Goal: Task Accomplishment & Management: Manage account settings

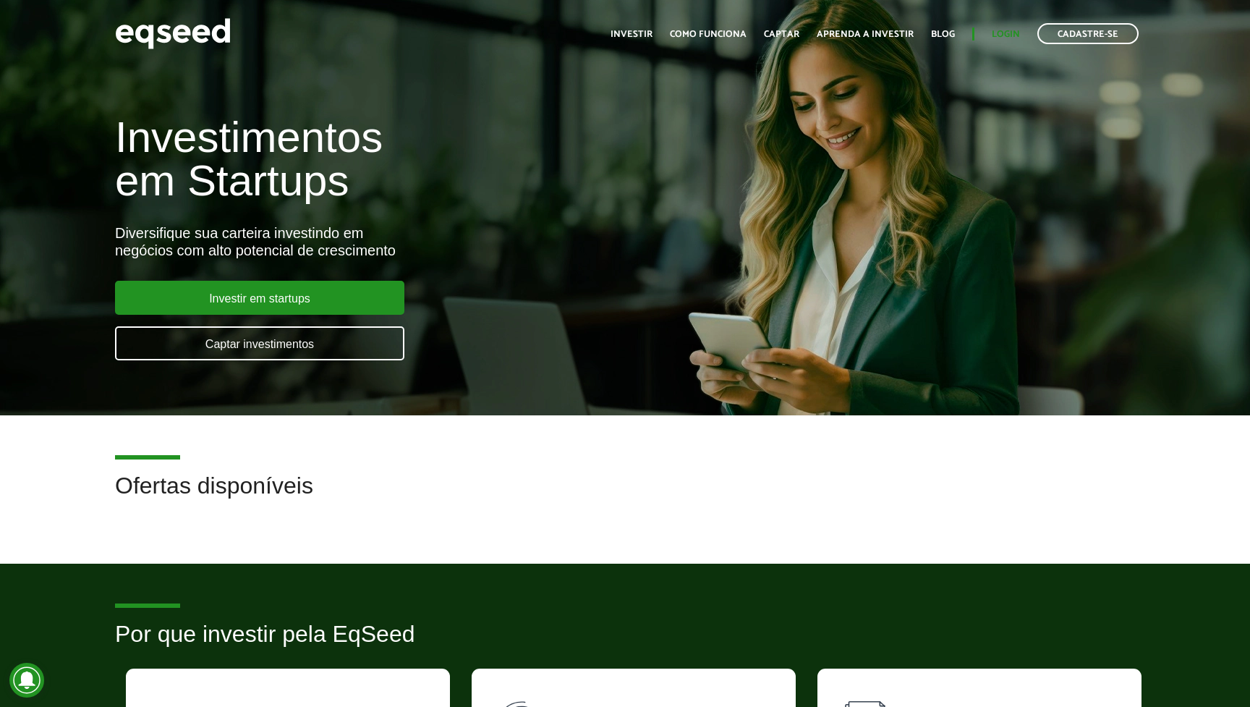
click at [1008, 35] on link "Login" at bounding box center [1005, 34] width 28 height 9
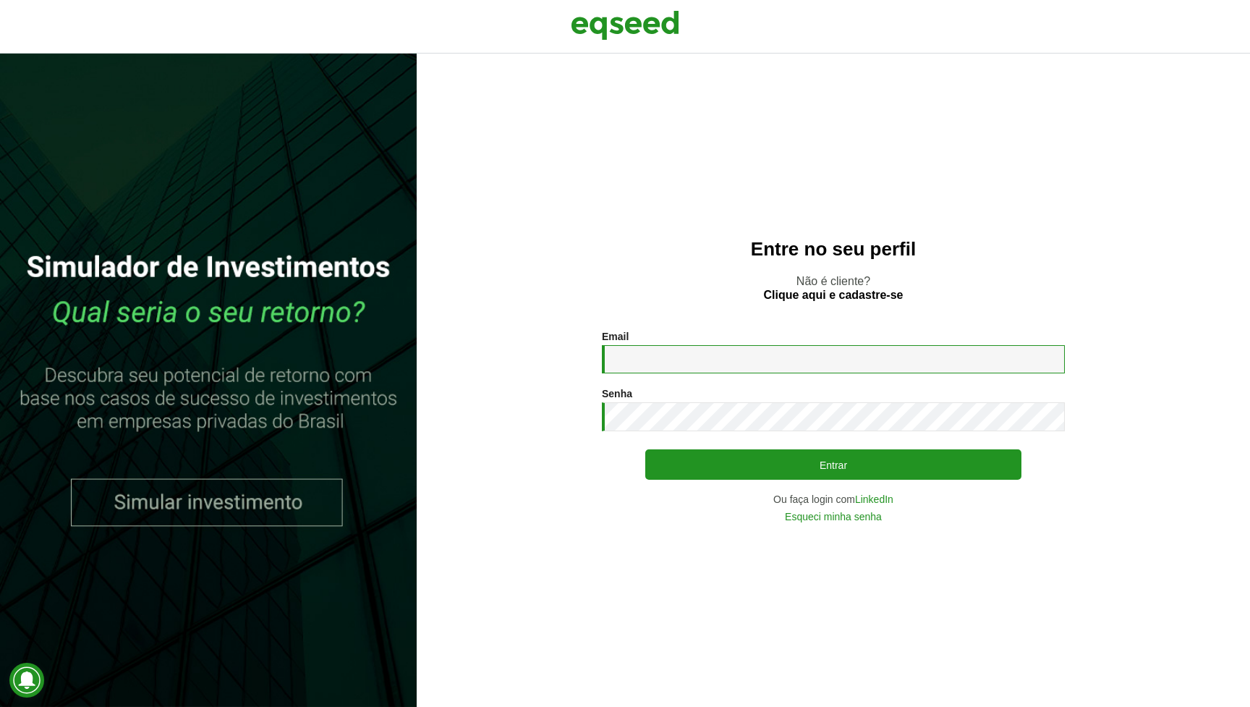
type input "**********"
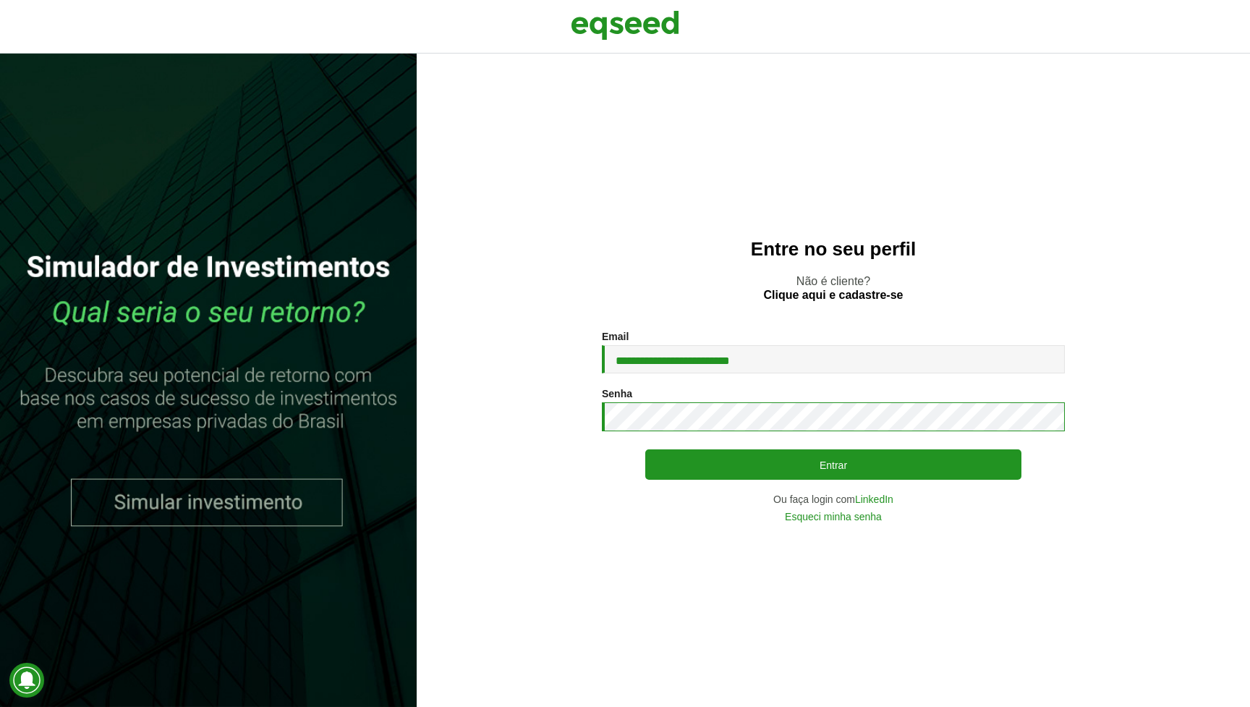
click at [832, 464] on button "Entrar" at bounding box center [833, 464] width 376 height 30
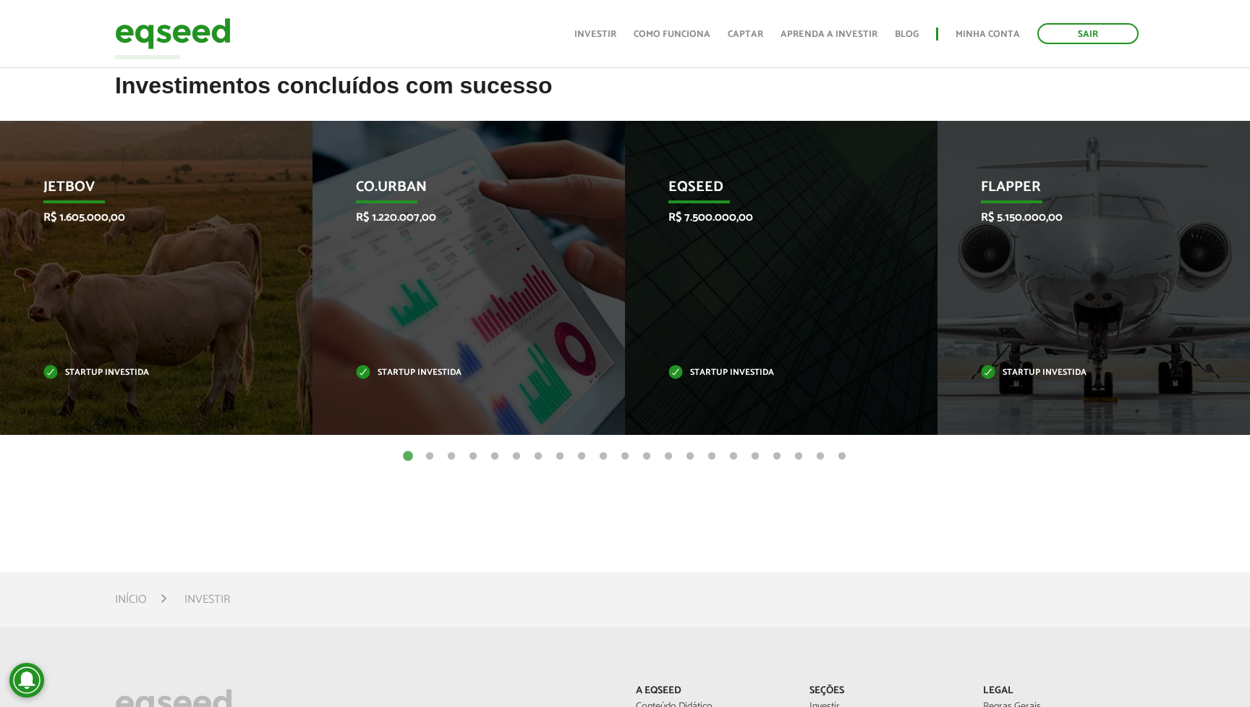
scroll to position [474, 0]
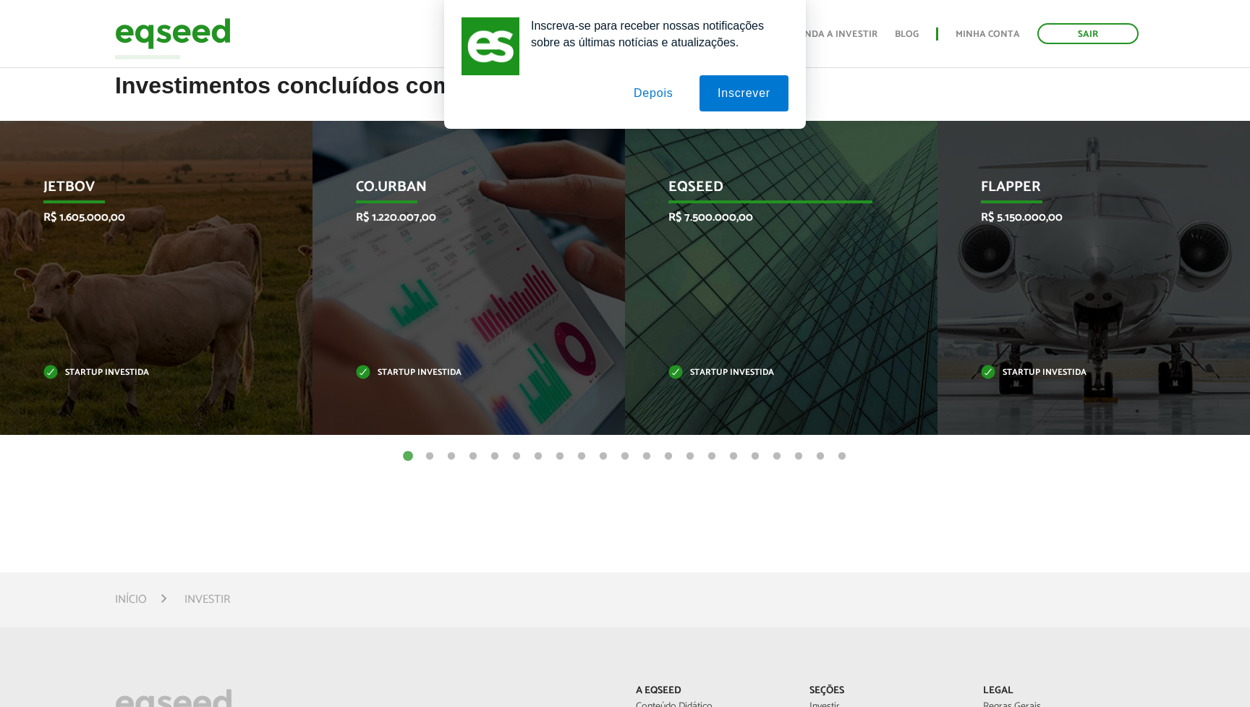
click at [735, 195] on p "EqSeed" at bounding box center [769, 191] width 203 height 25
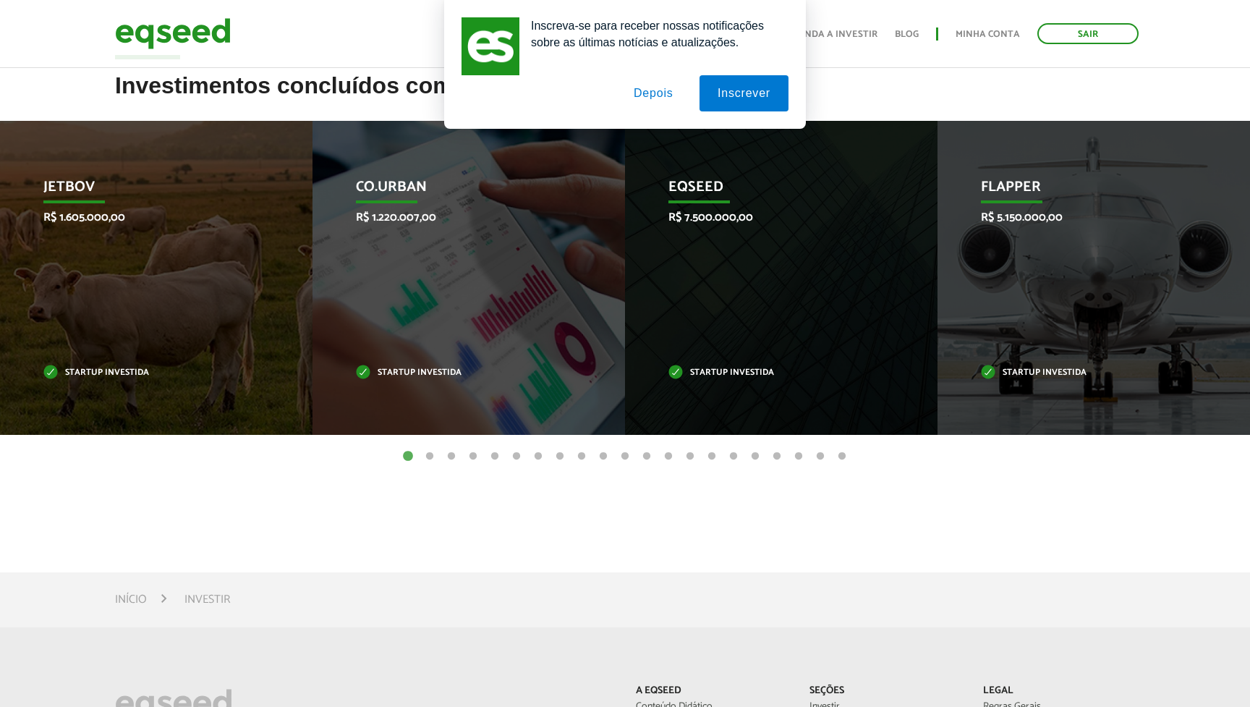
click at [662, 98] on button "Depois" at bounding box center [653, 93] width 76 height 36
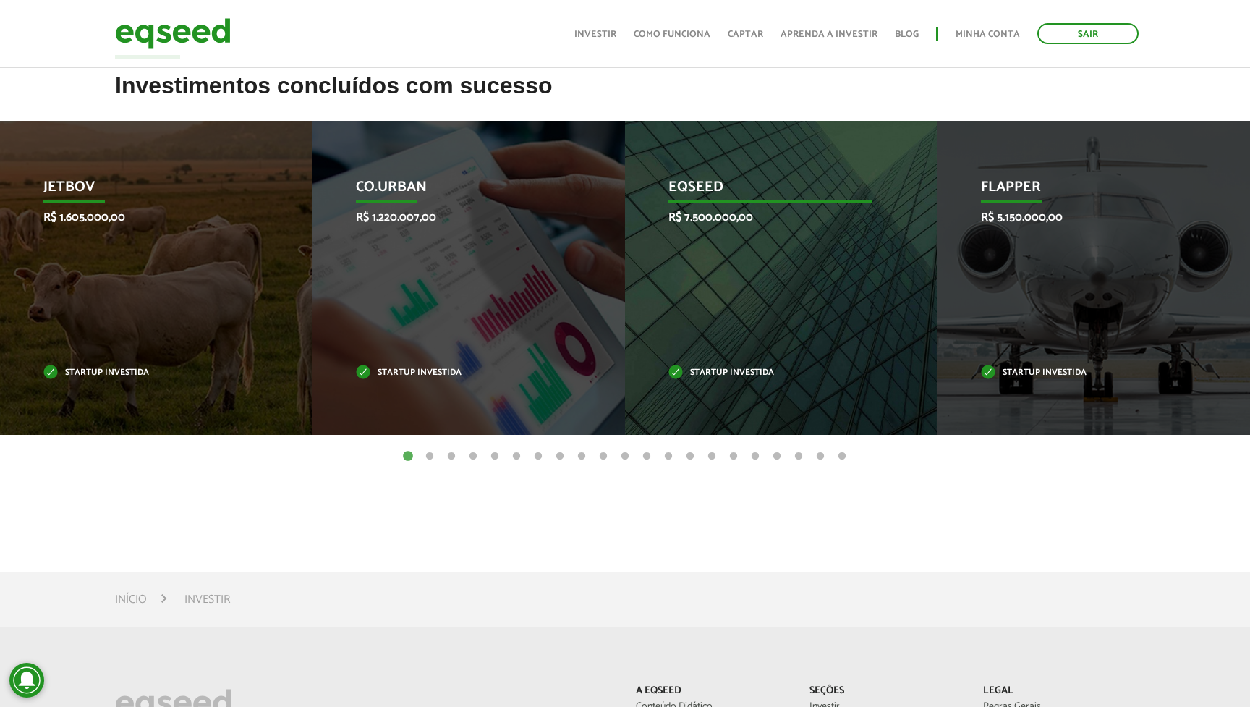
click at [696, 189] on p "EqSeed" at bounding box center [769, 191] width 203 height 25
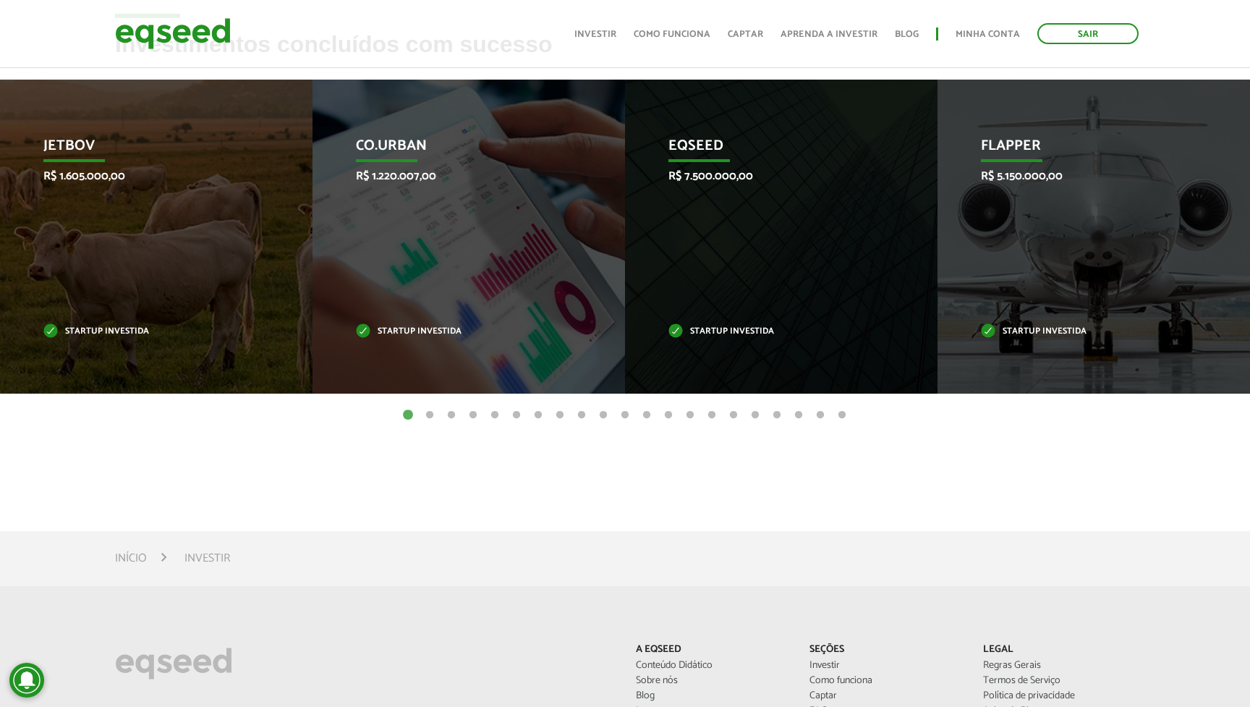
scroll to position [524, 0]
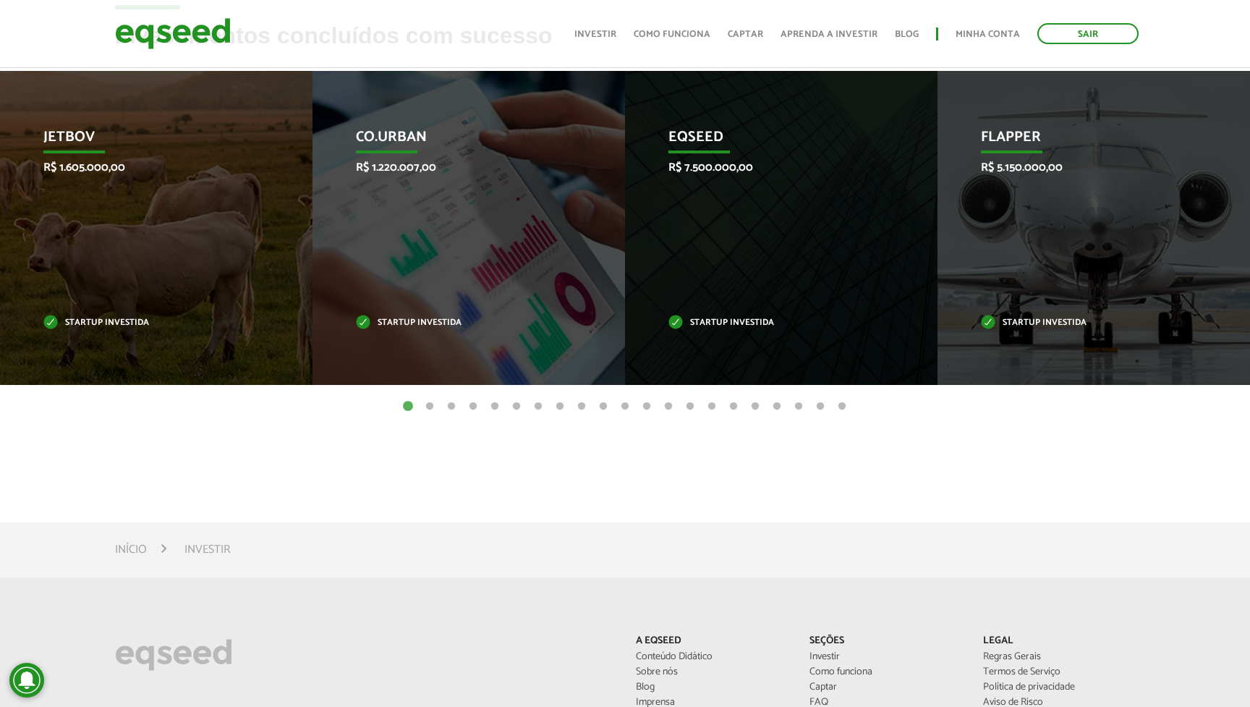
click at [431, 403] on button "2" at bounding box center [429, 406] width 14 height 14
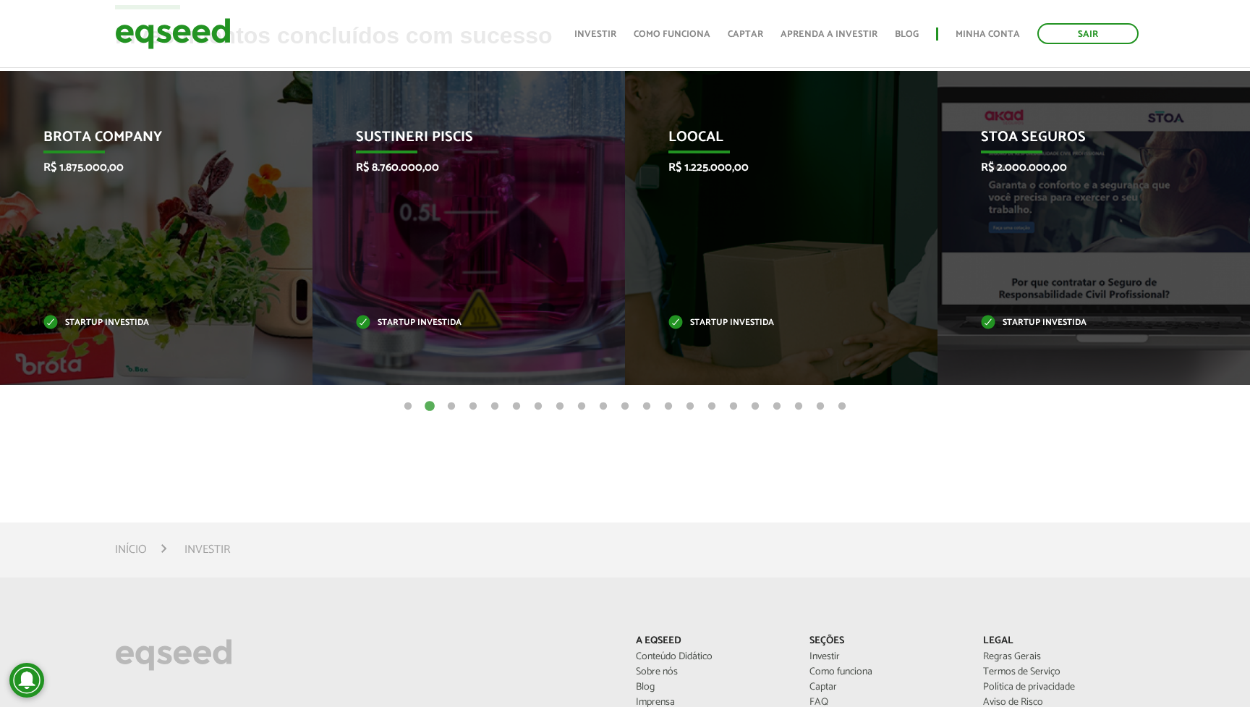
click at [451, 406] on button "3" at bounding box center [451, 406] width 14 height 14
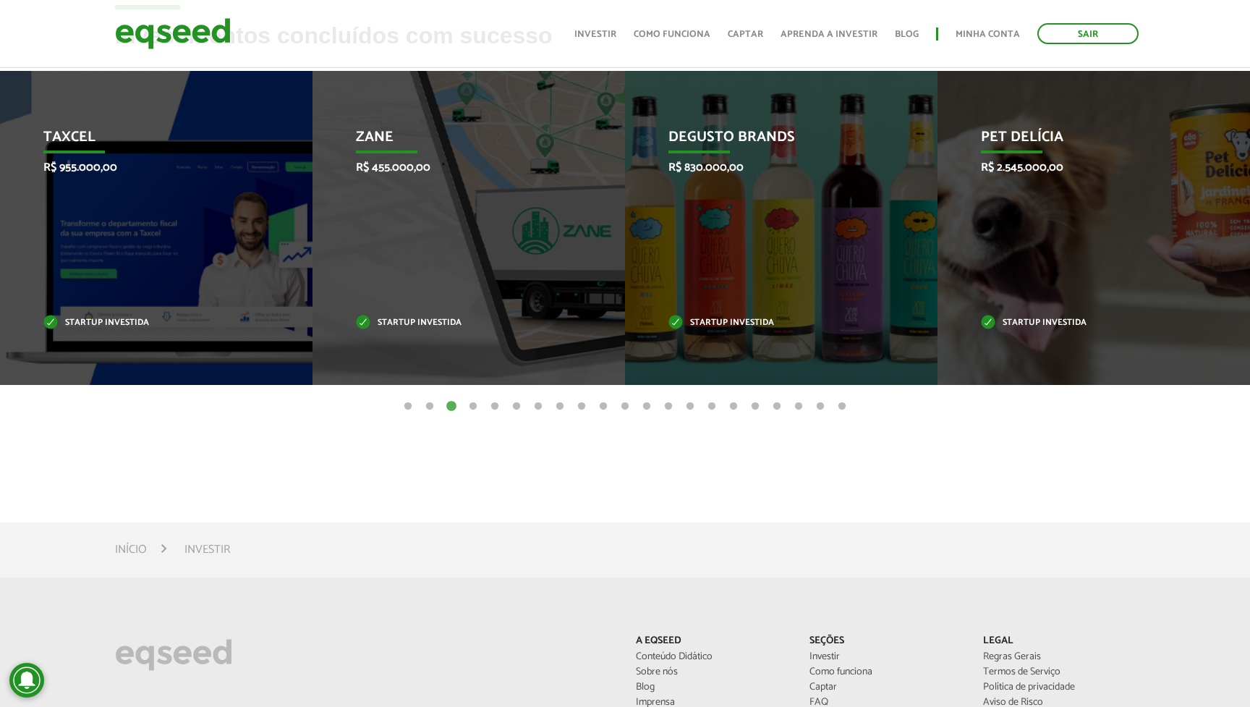
click at [474, 406] on button "4" at bounding box center [473, 406] width 14 height 14
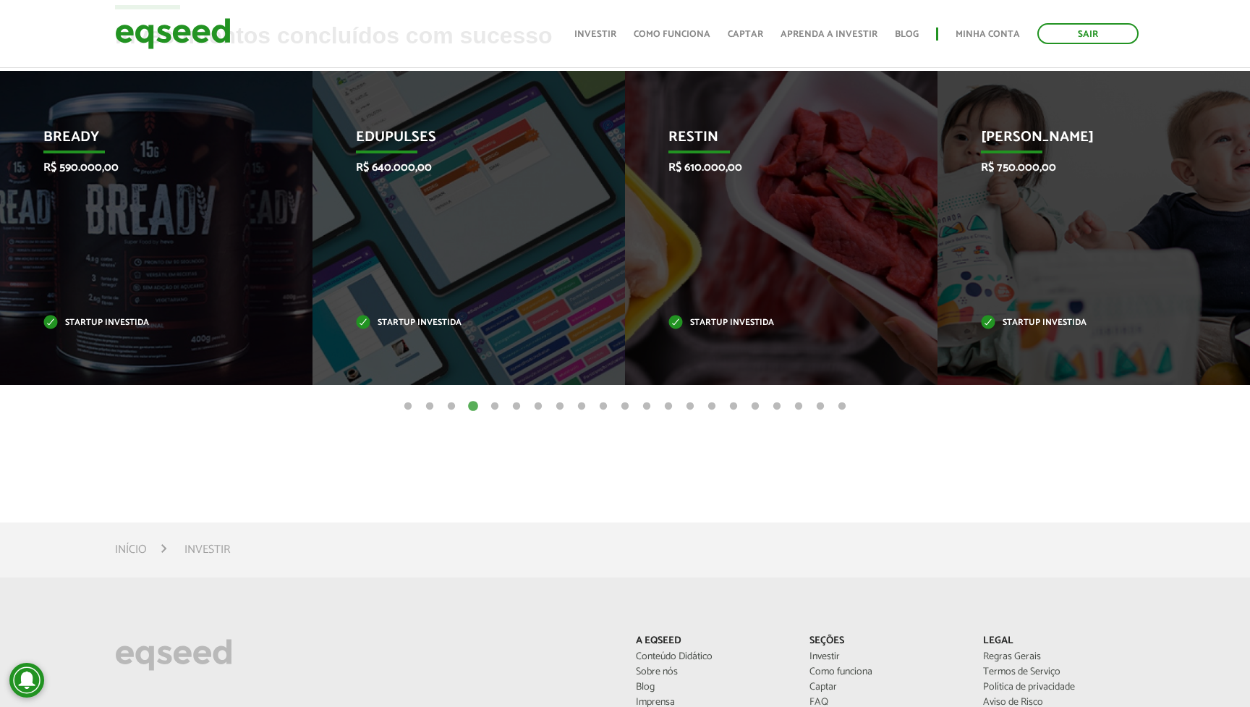
click at [499, 406] on button "5" at bounding box center [494, 406] width 14 height 14
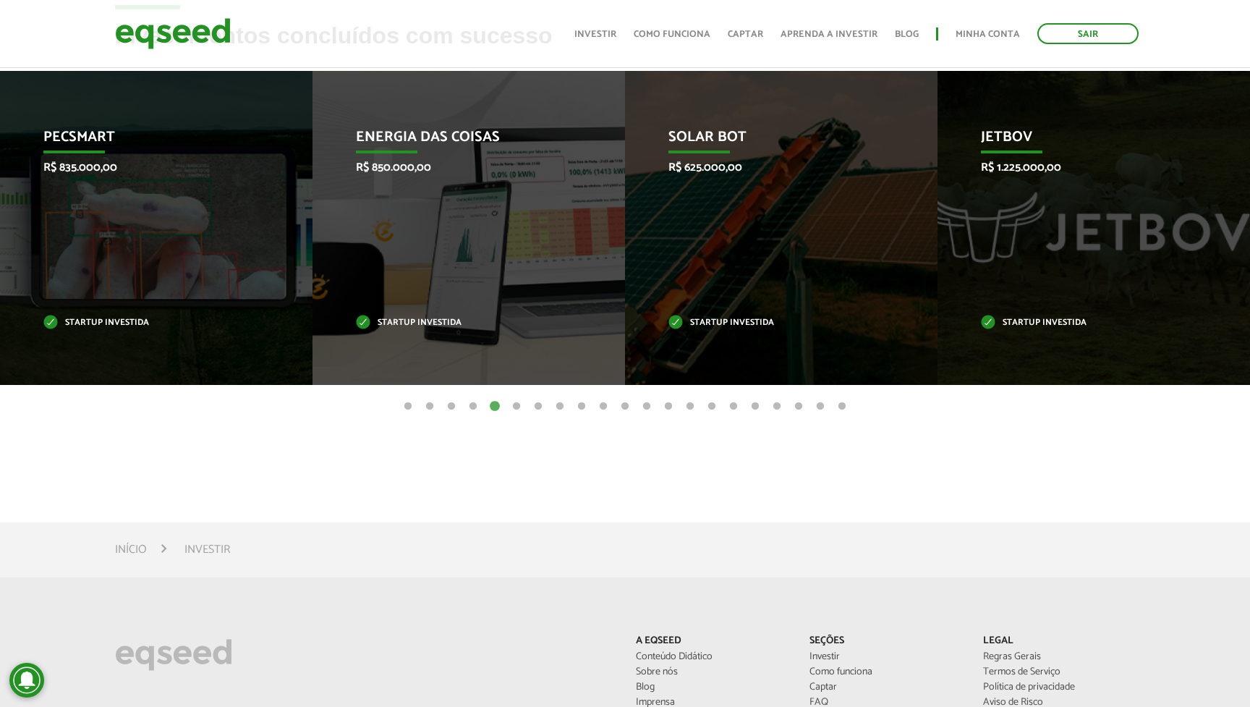
click at [514, 407] on button "6" at bounding box center [516, 406] width 14 height 14
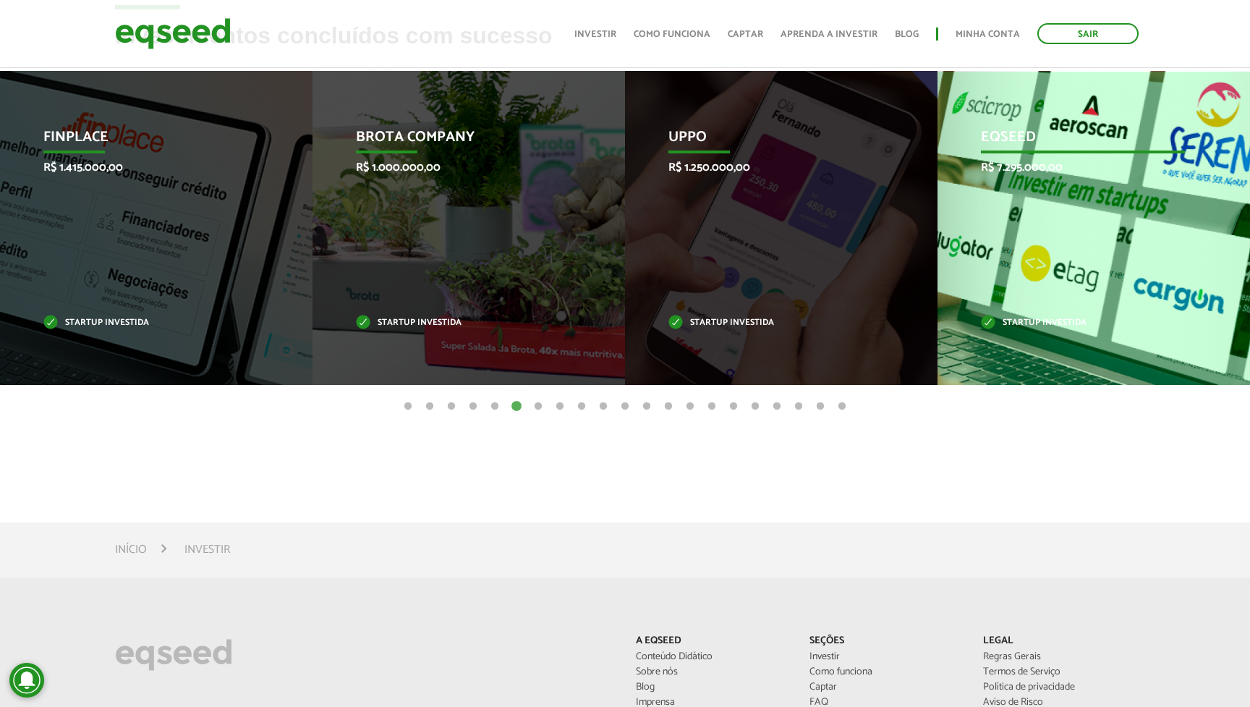
click at [1038, 290] on div "EqSeed R$ 7.295.000,00 Startup investida" at bounding box center [1082, 228] width 291 height 314
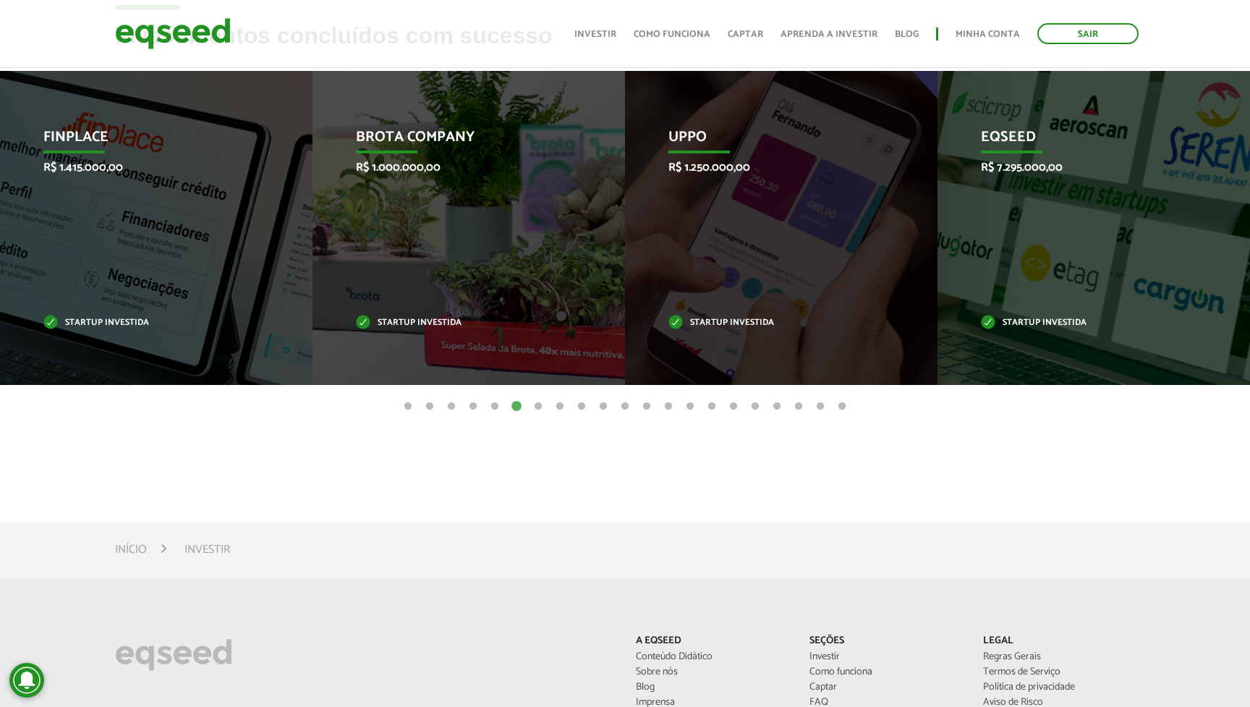
click at [542, 406] on button "7" at bounding box center [538, 406] width 14 height 14
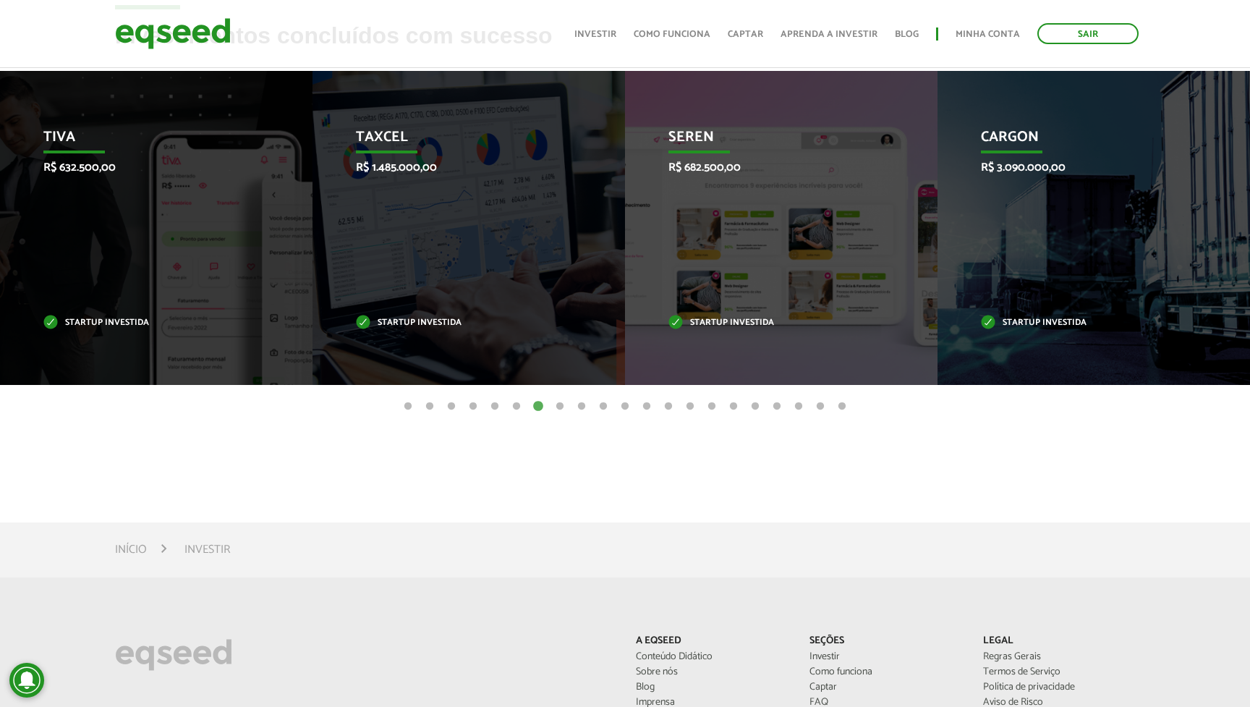
click at [563, 404] on button "8" at bounding box center [559, 406] width 14 height 14
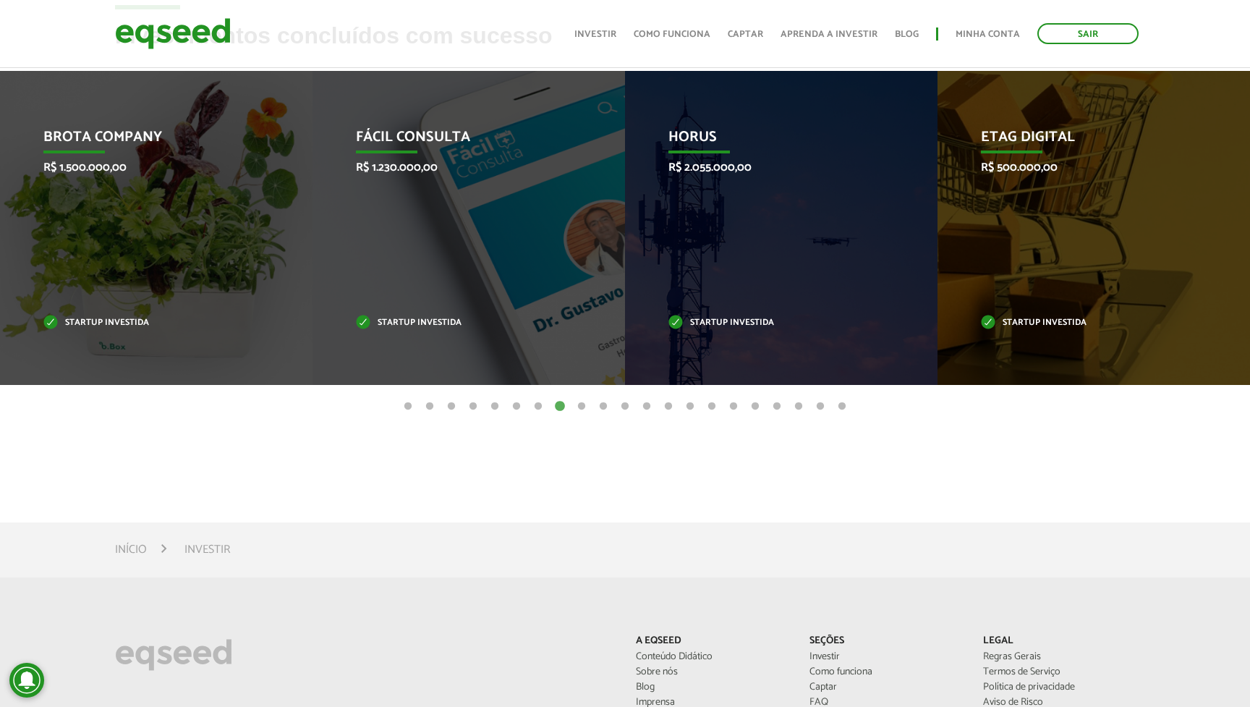
click at [537, 406] on button "7" at bounding box center [538, 406] width 14 height 14
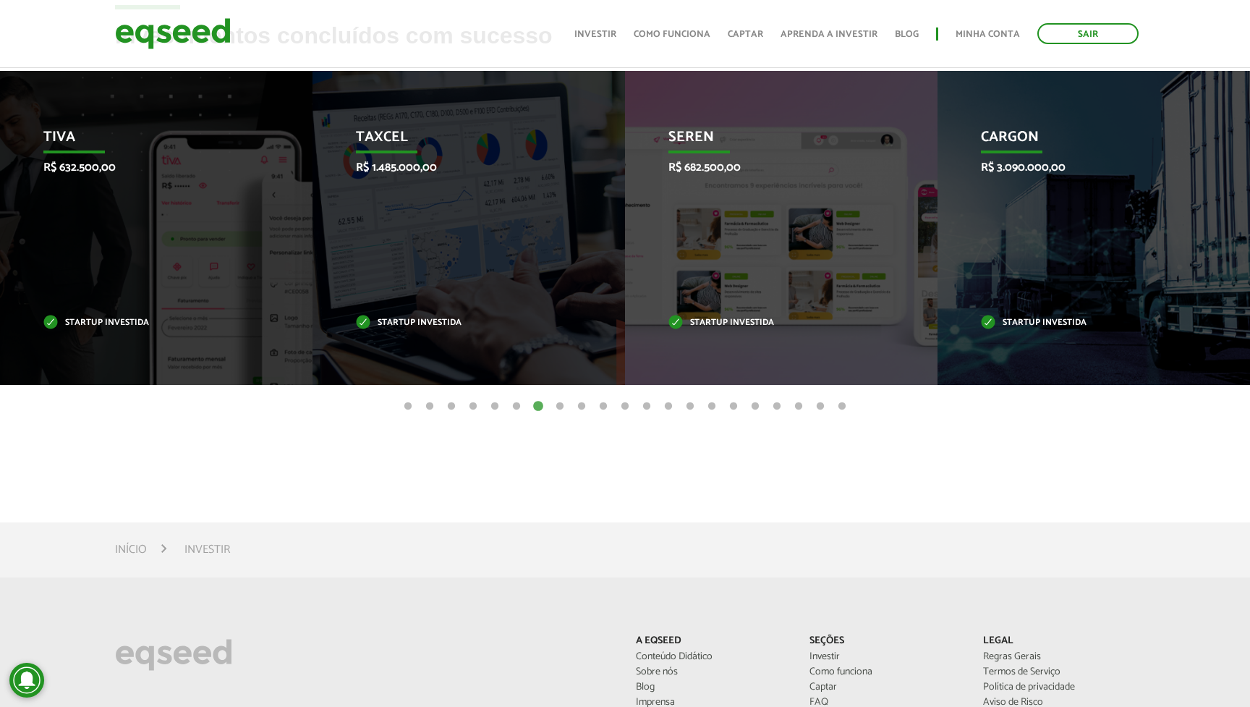
click at [521, 406] on button "6" at bounding box center [516, 406] width 14 height 14
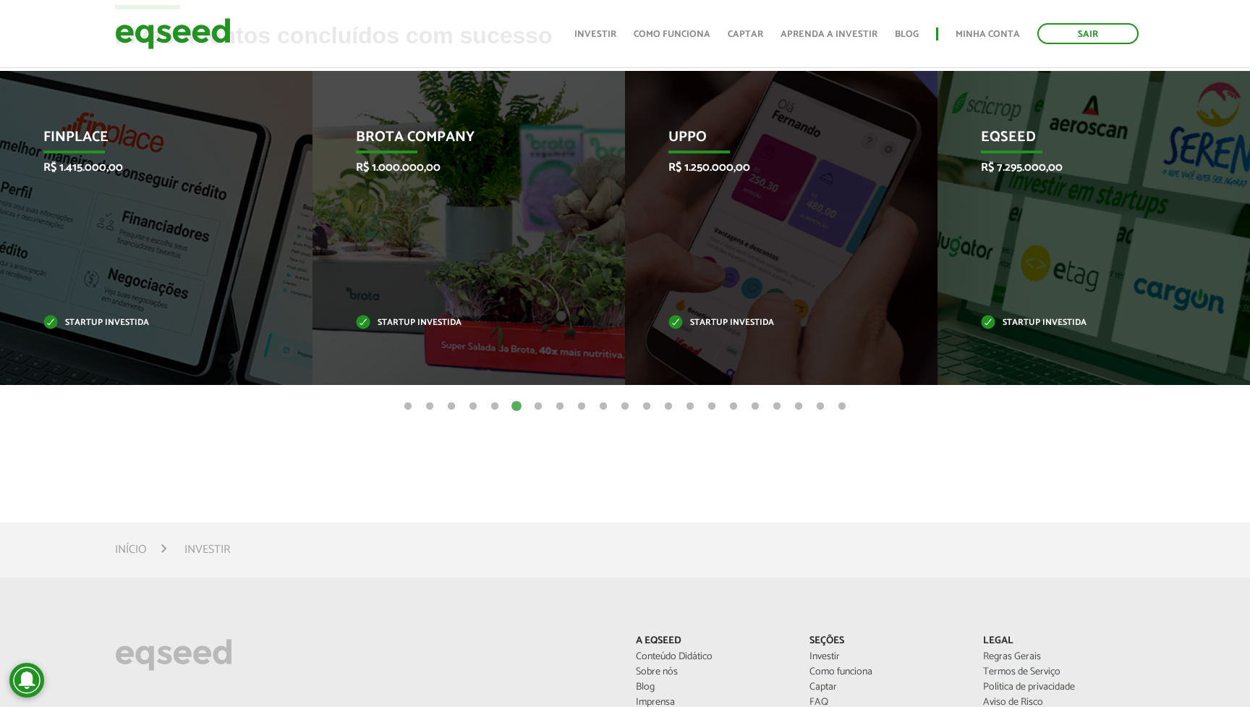
click at [565, 406] on button "8" at bounding box center [559, 406] width 14 height 14
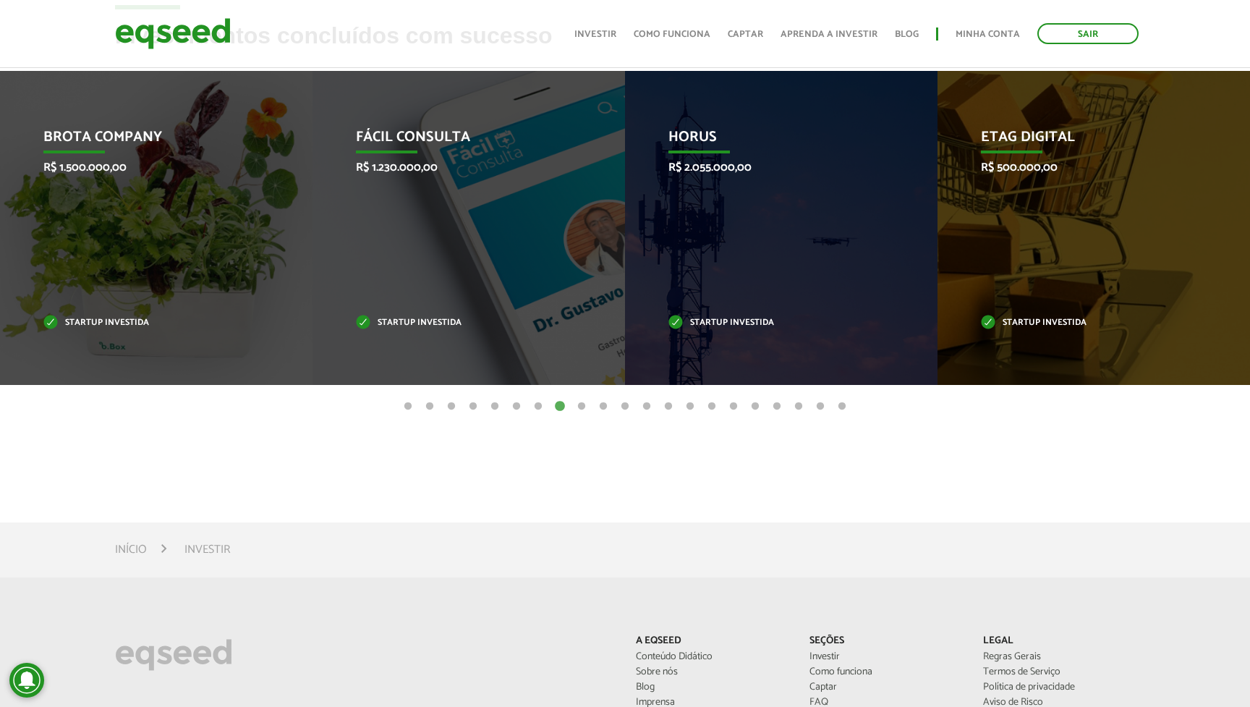
click at [580, 407] on button "9" at bounding box center [581, 406] width 14 height 14
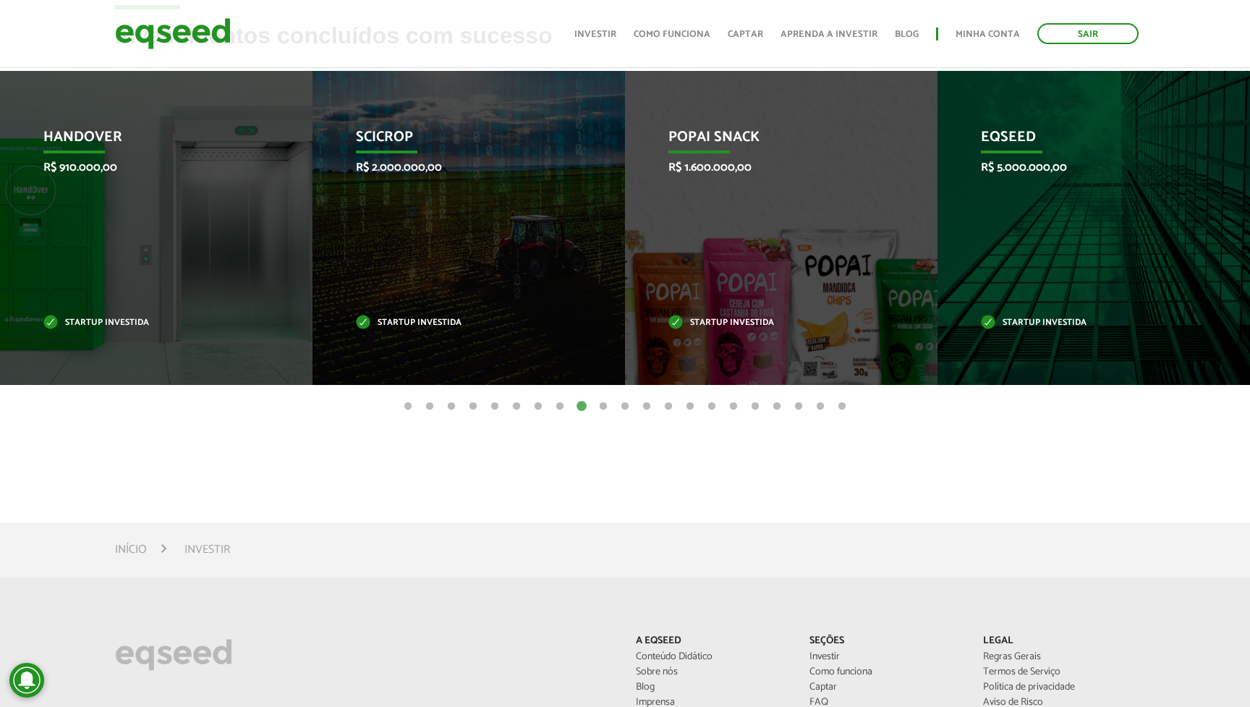
click at [601, 406] on button "10" at bounding box center [603, 406] width 14 height 14
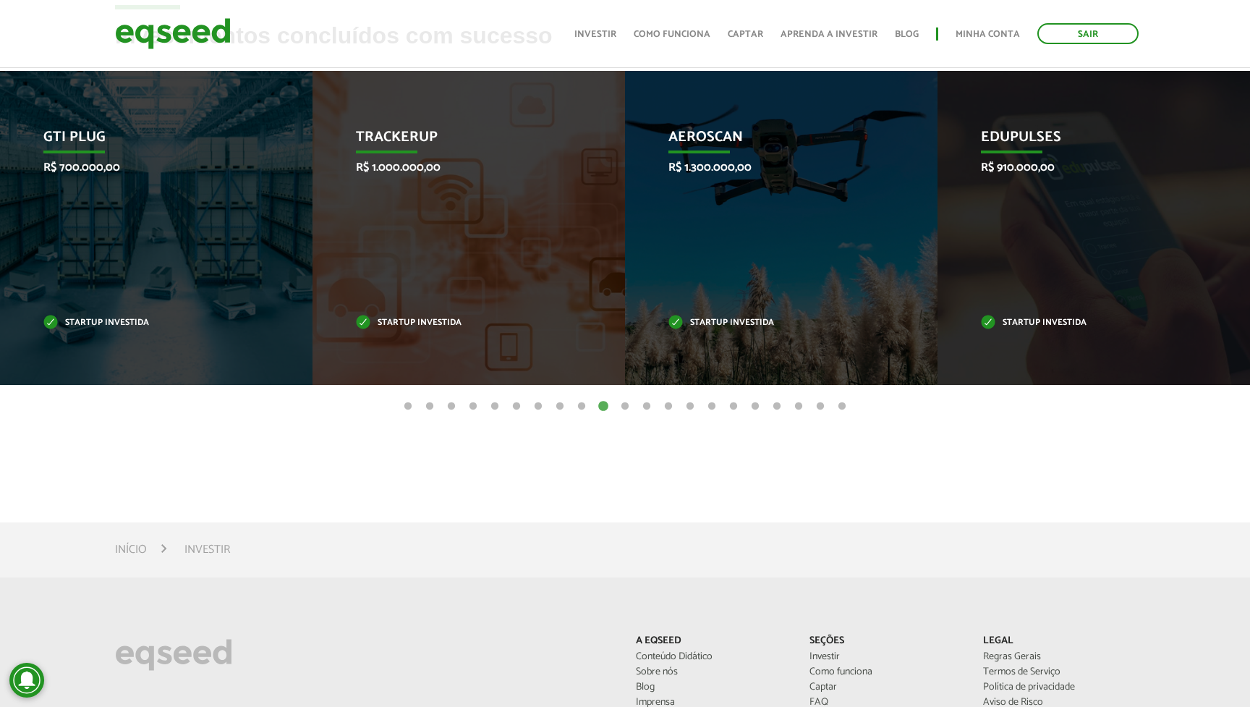
click at [626, 406] on button "11" at bounding box center [625, 406] width 14 height 14
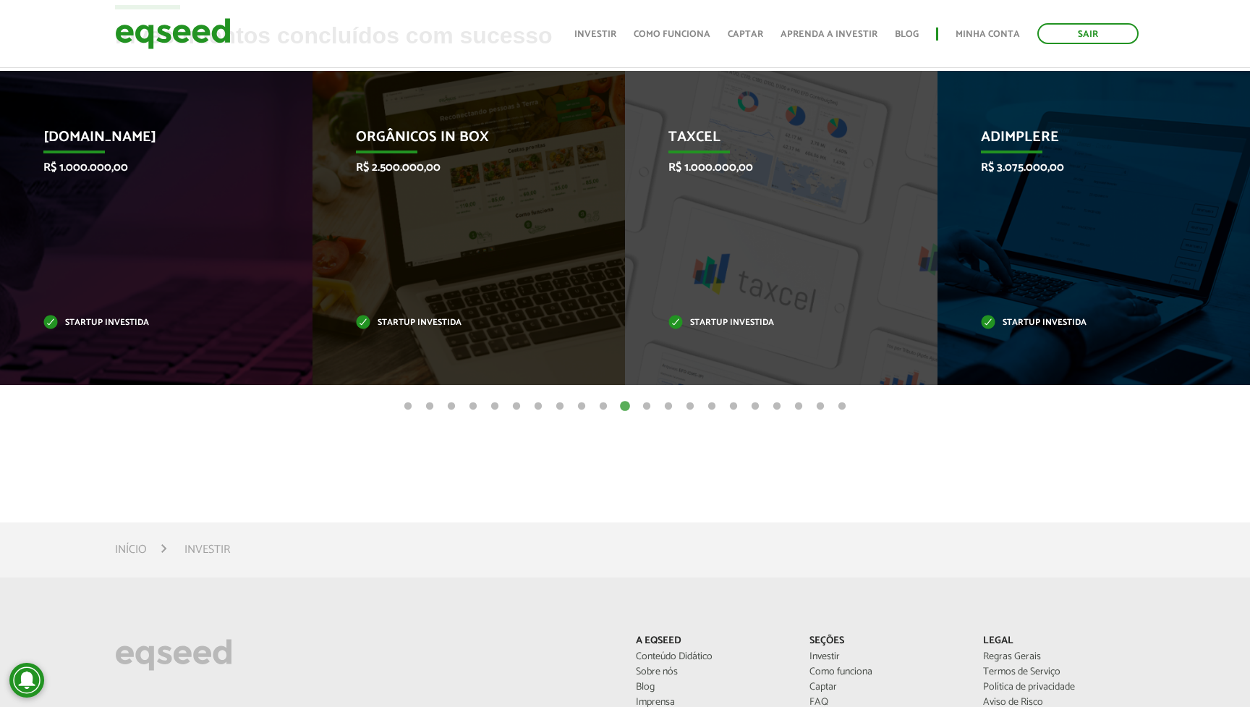
click at [650, 407] on button "12" at bounding box center [646, 406] width 14 height 14
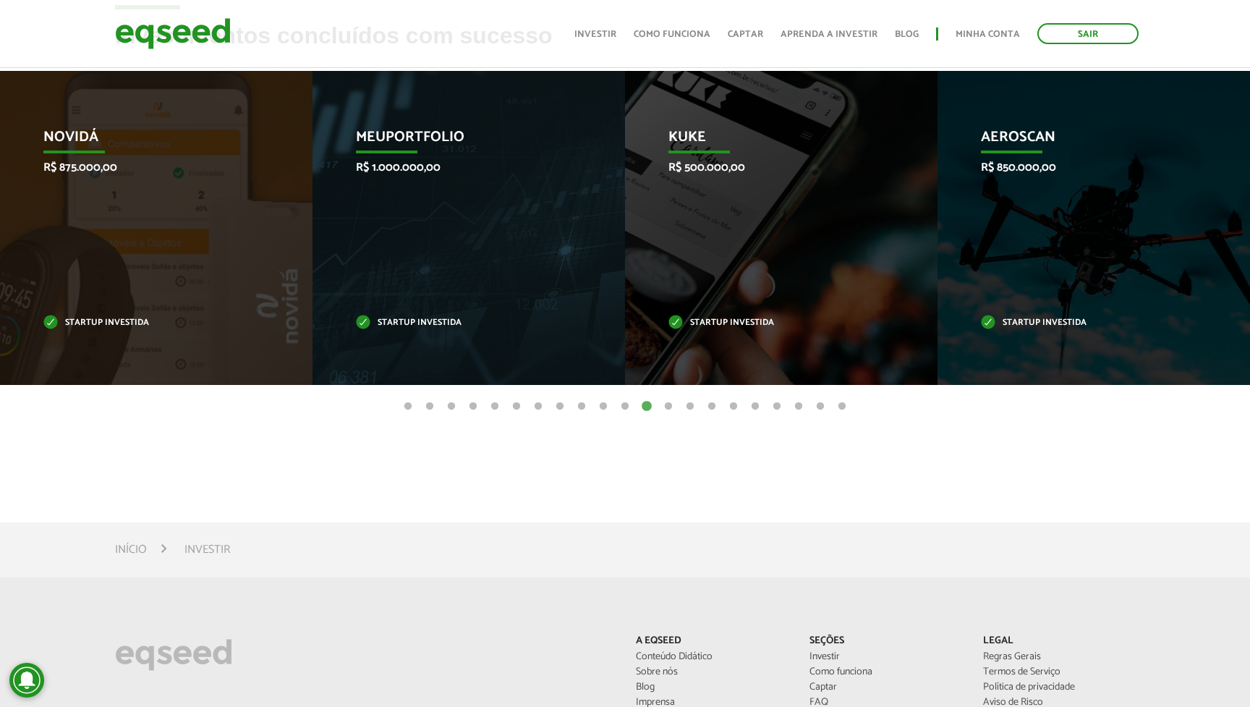
click at [673, 406] on button "13" at bounding box center [668, 406] width 14 height 14
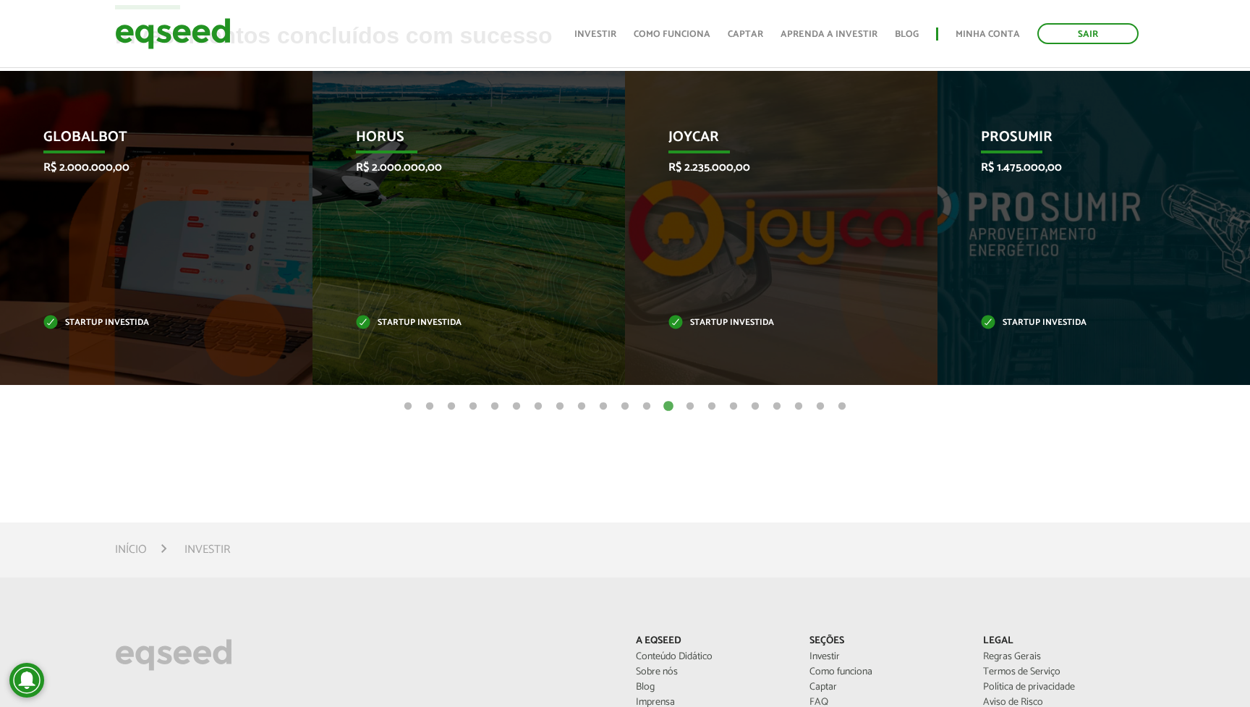
click at [690, 406] on button "14" at bounding box center [690, 406] width 14 height 14
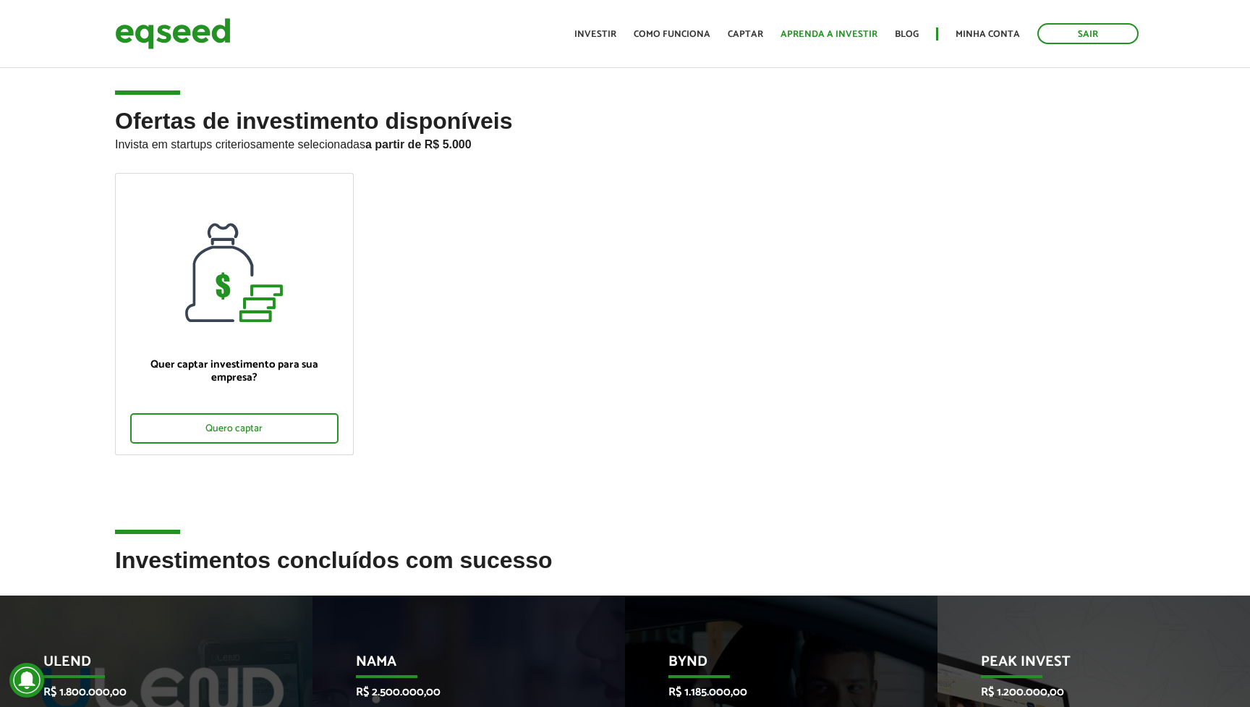
scroll to position [0, 0]
click at [1004, 33] on link "Minha conta" at bounding box center [987, 34] width 64 height 9
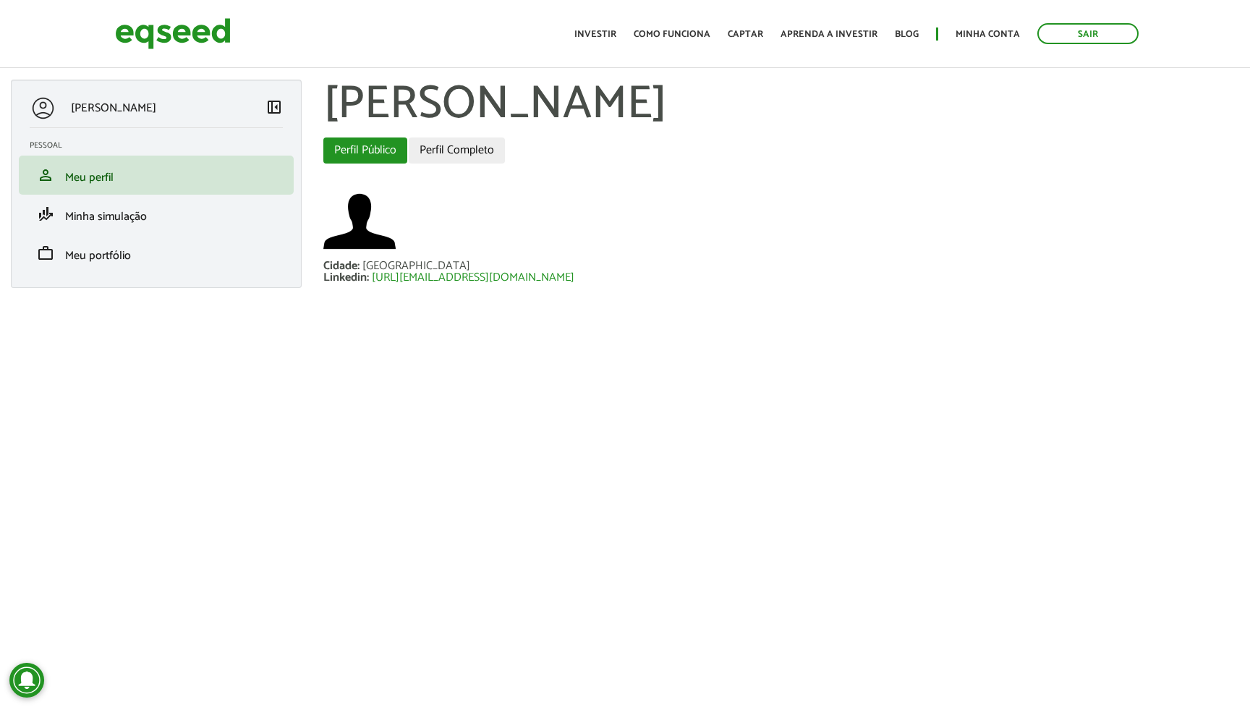
click at [458, 152] on link "Perfil Completo" at bounding box center [457, 150] width 96 height 26
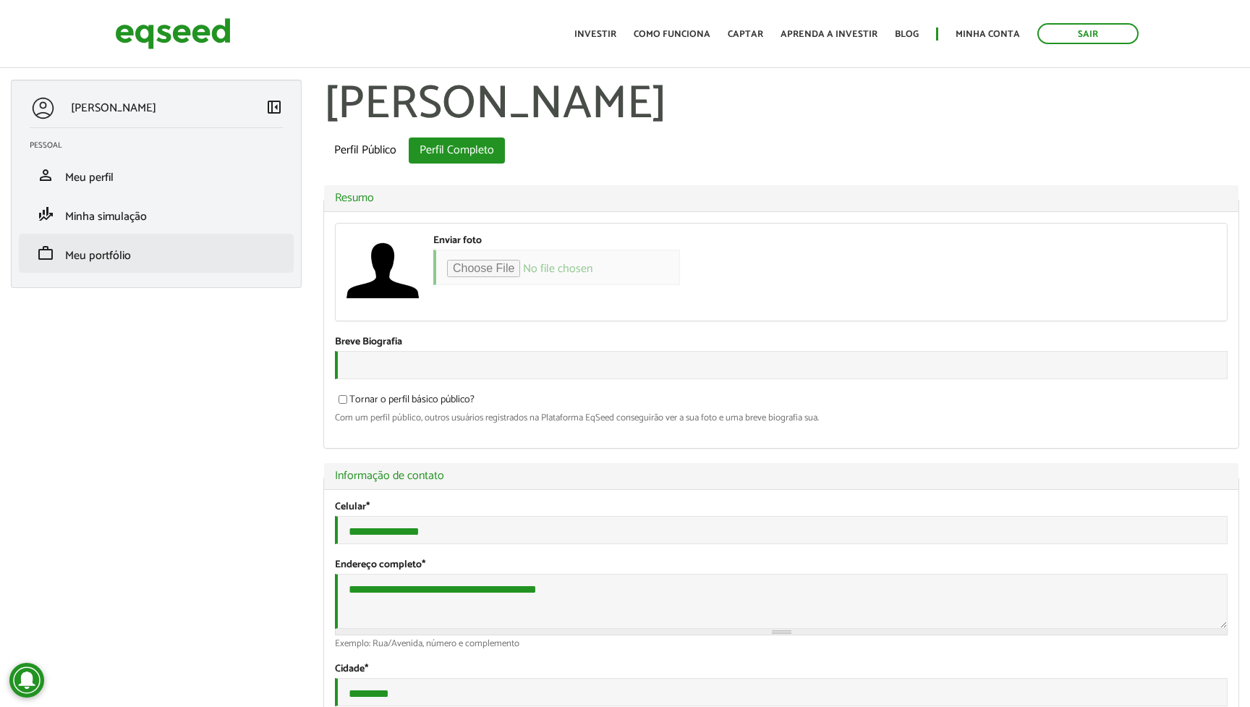
click at [89, 254] on span "Meu portfólio" at bounding box center [98, 256] width 66 height 20
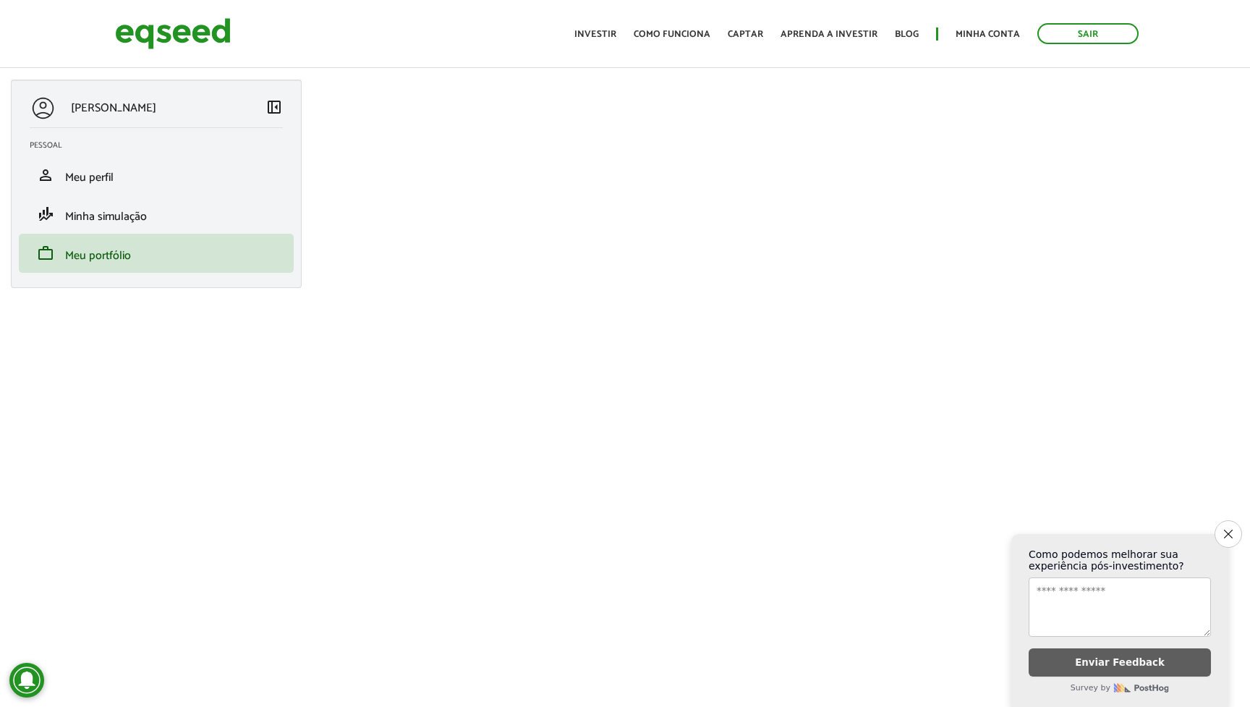
scroll to position [80, 0]
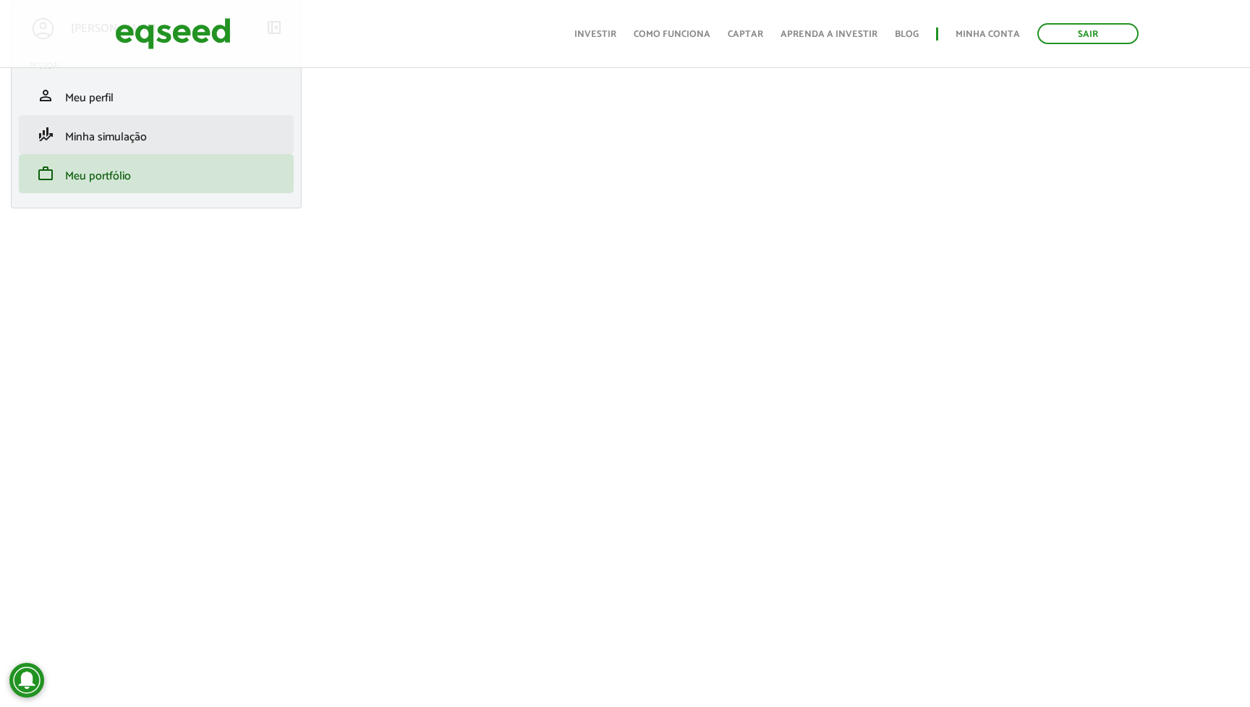
click at [125, 135] on span "Minha simulação" at bounding box center [106, 137] width 82 height 20
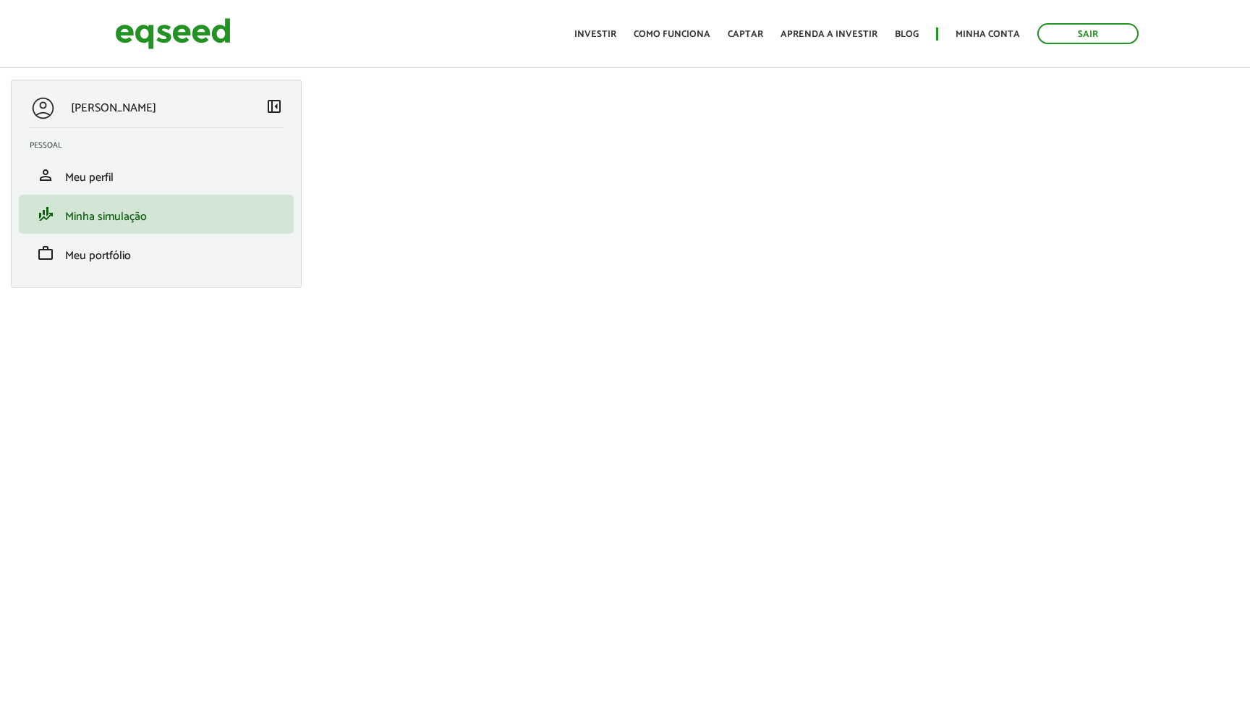
click at [278, 101] on span "left_panel_close" at bounding box center [273, 106] width 17 height 17
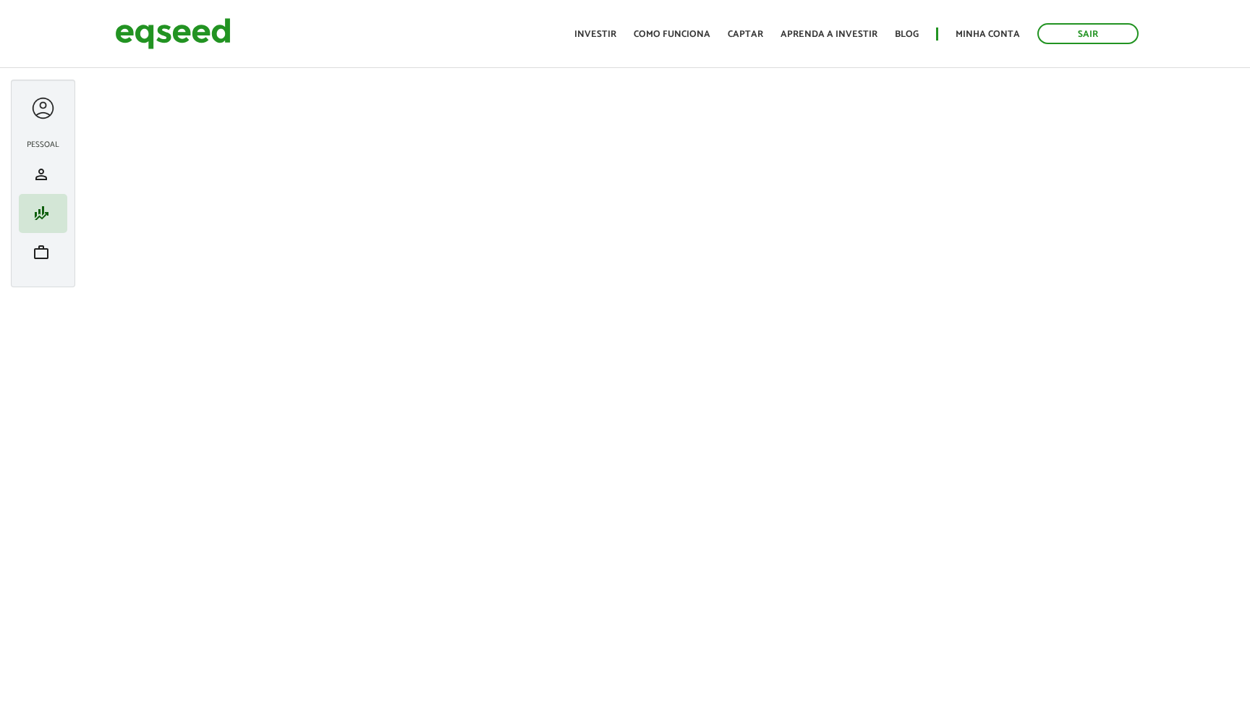
click at [205, 51] on img at bounding box center [173, 33] width 116 height 38
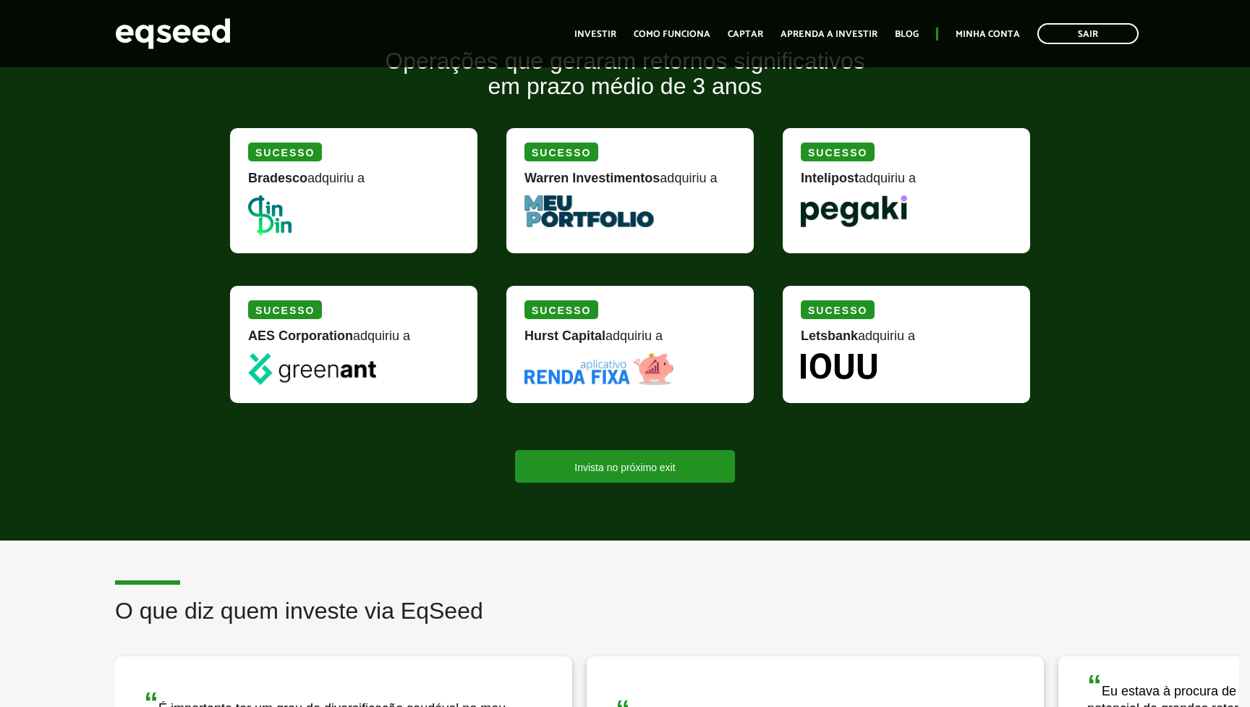
scroll to position [1292, 0]
click at [298, 181] on strong "Bradesco" at bounding box center [277, 178] width 59 height 14
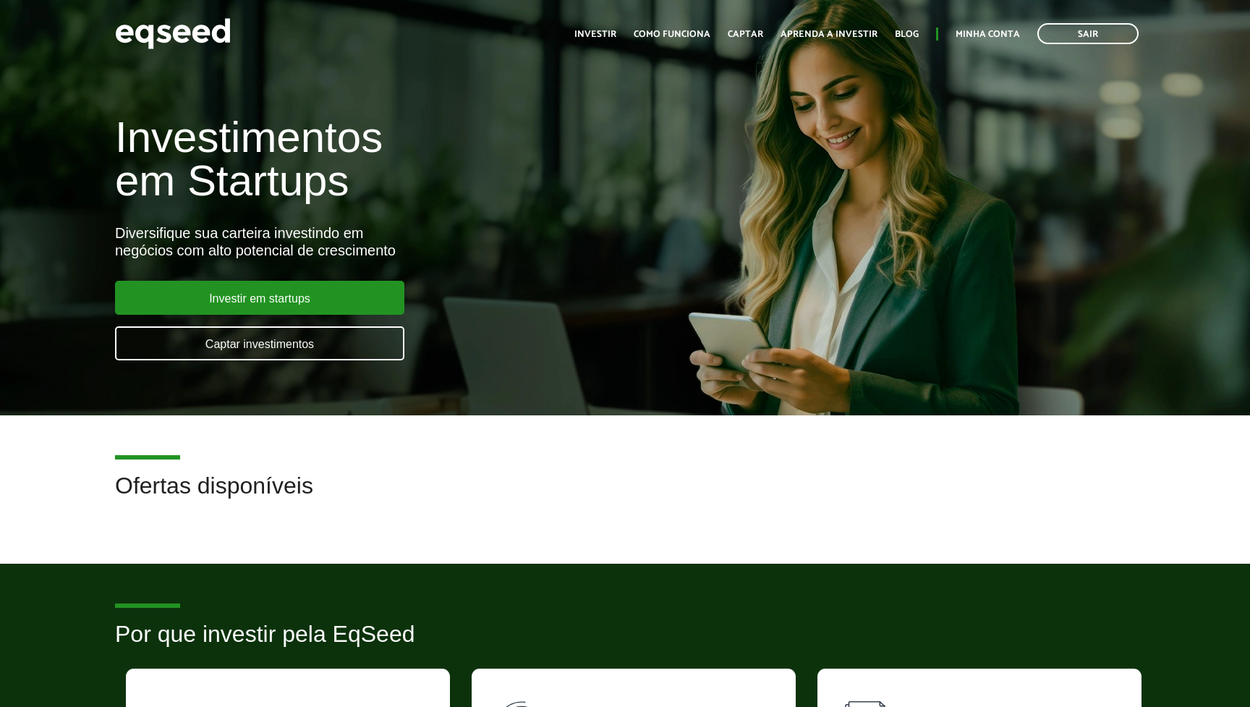
scroll to position [0, 0]
